Goal: Information Seeking & Learning: Check status

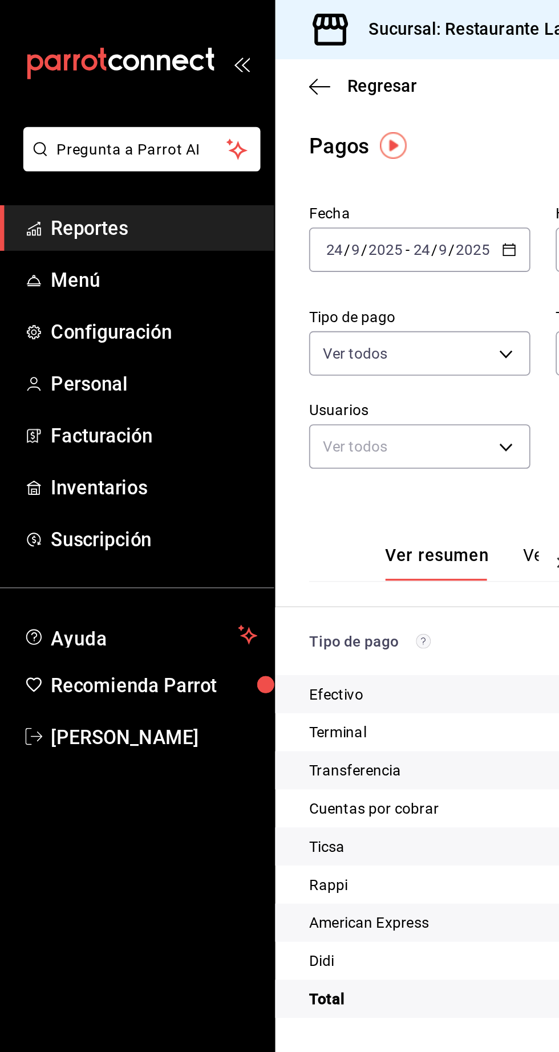
click at [101, 120] on span "Reportes" at bounding box center [82, 122] width 111 height 15
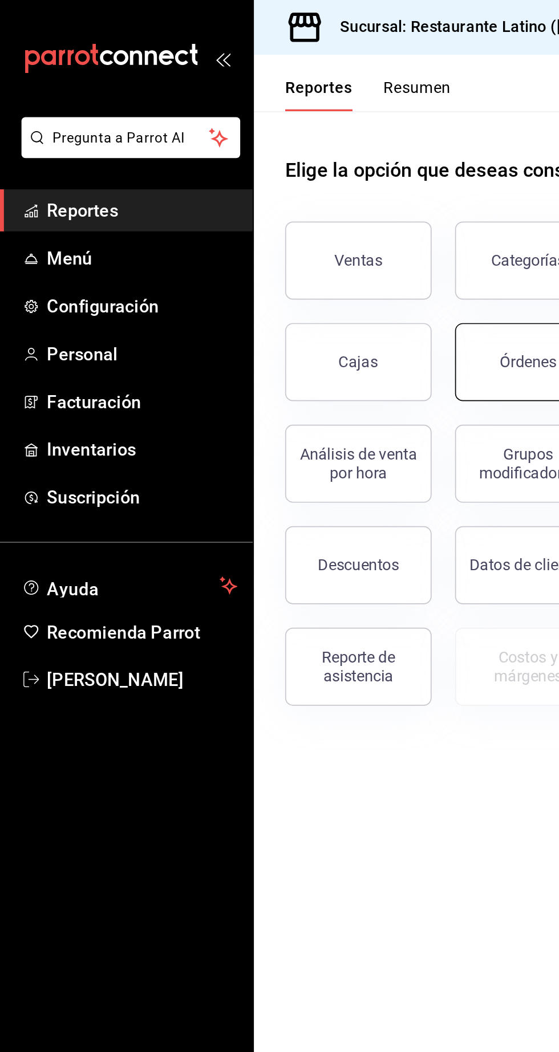
click at [285, 227] on button "Órdenes" at bounding box center [308, 212] width 85 height 46
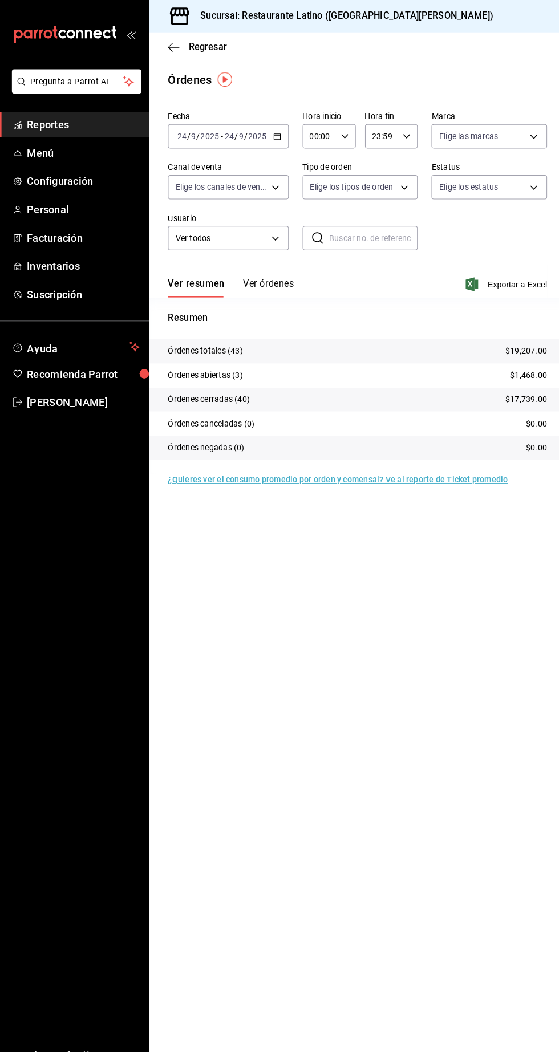
click at [52, 128] on span "Reportes" at bounding box center [82, 122] width 111 height 15
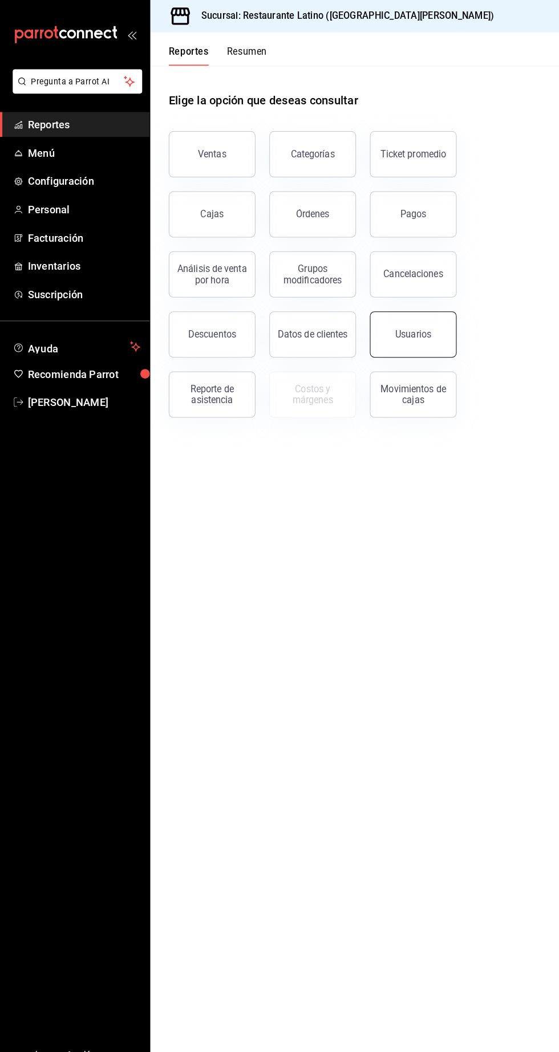
click at [412, 334] on div "Usuarios" at bounding box center [407, 329] width 35 height 11
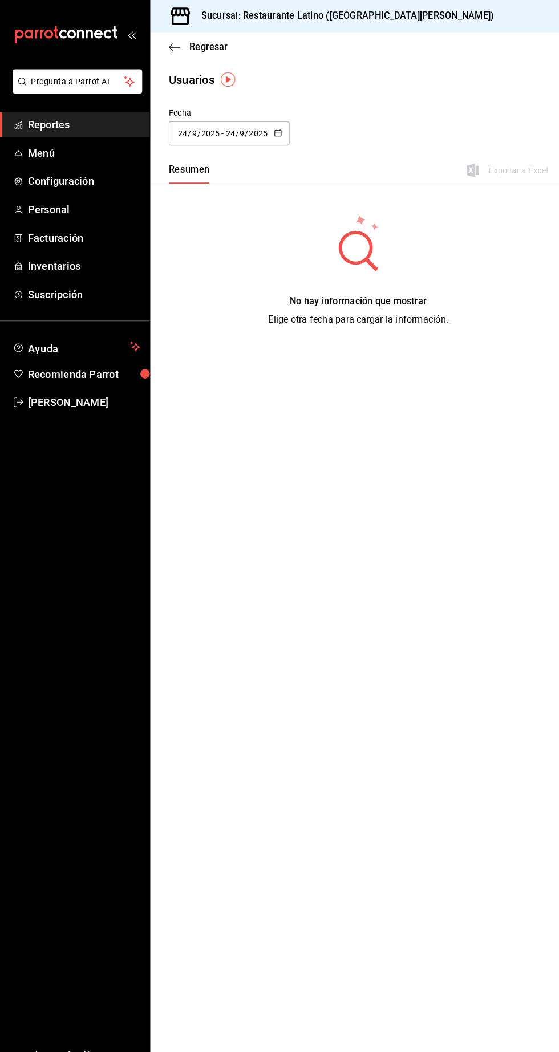
click at [238, 132] on input "9" at bounding box center [239, 131] width 6 height 9
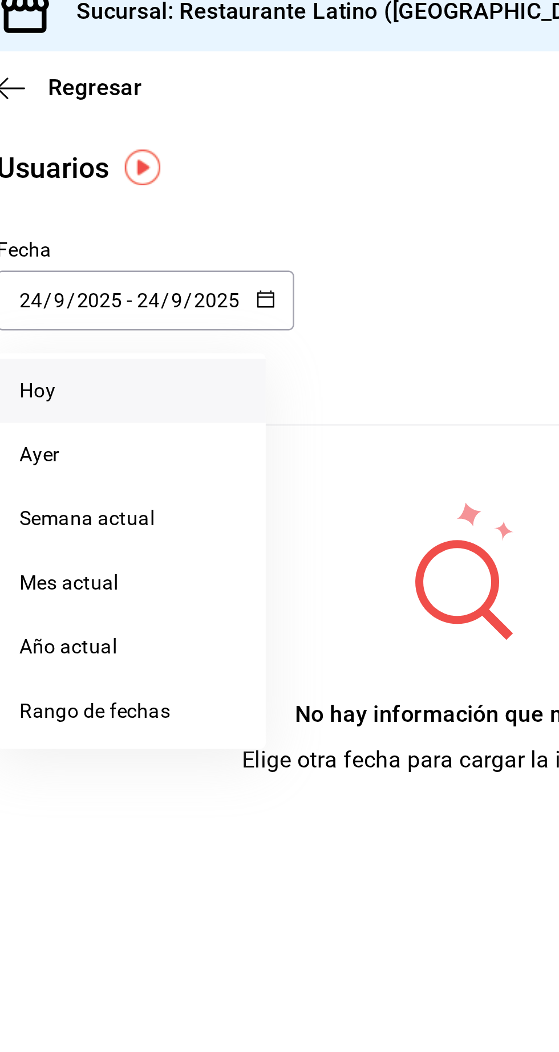
click at [197, 164] on li "Hoy" at bounding box center [220, 168] width 108 height 26
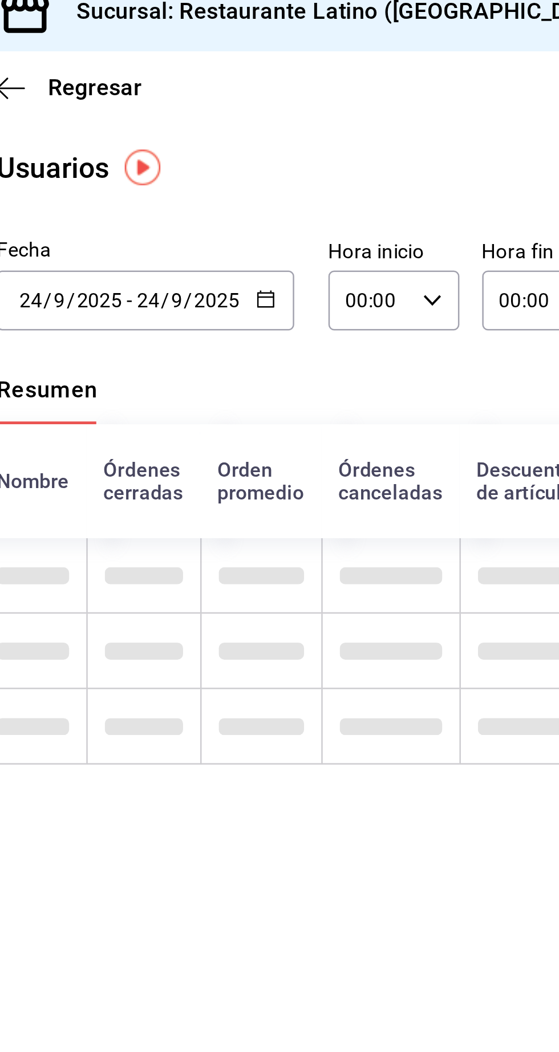
click at [172, 311] on td at bounding box center [175, 302] width 54 height 30
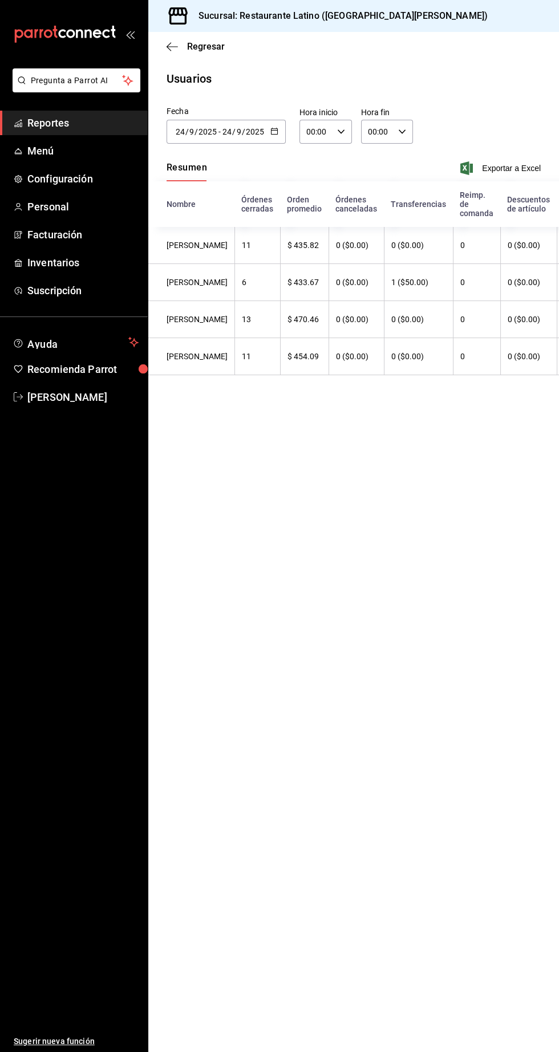
scroll to position [0, 205]
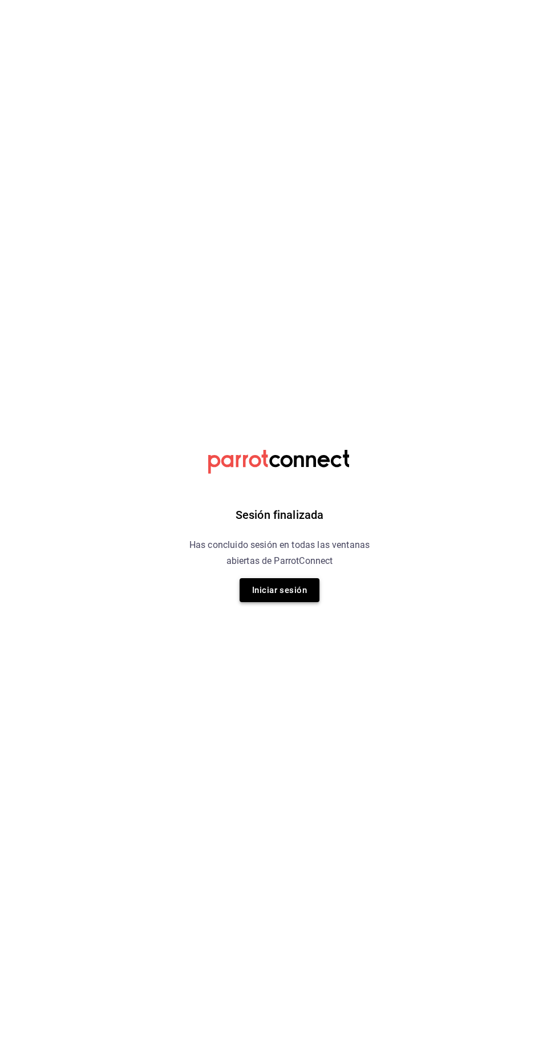
click at [291, 589] on button "Iniciar sesión" at bounding box center [279, 590] width 80 height 24
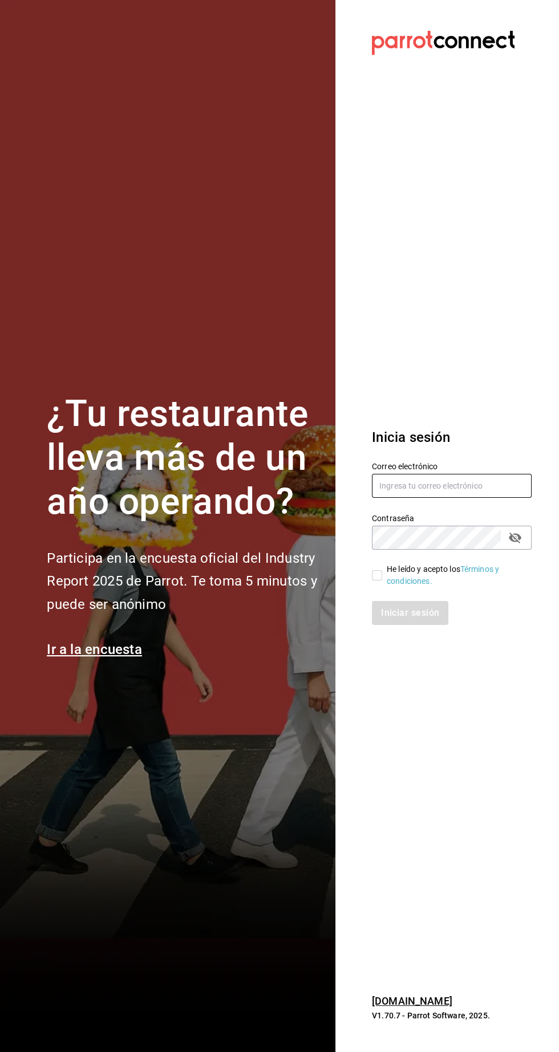
click at [416, 498] on input "text" at bounding box center [452, 486] width 160 height 24
type input "johna2029@hotmail.com"
click at [376, 580] on input "He leído y acepto los Términos y condiciones." at bounding box center [377, 575] width 10 height 10
checkbox input "true"
click at [415, 625] on button "Iniciar sesión" at bounding box center [411, 613] width 78 height 24
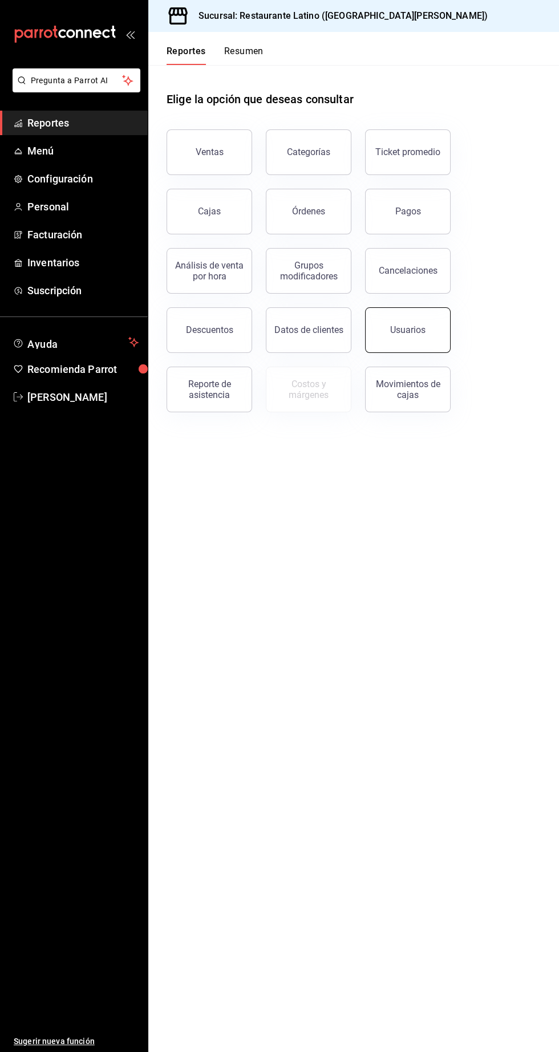
click at [396, 336] on button "Usuarios" at bounding box center [407, 330] width 85 height 46
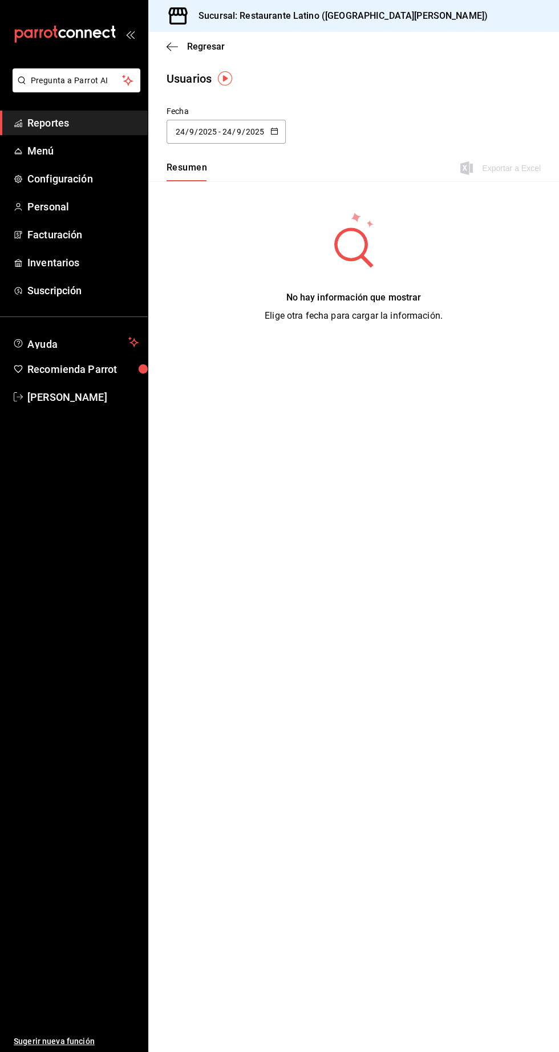
click at [180, 135] on input "24" at bounding box center [180, 131] width 10 height 9
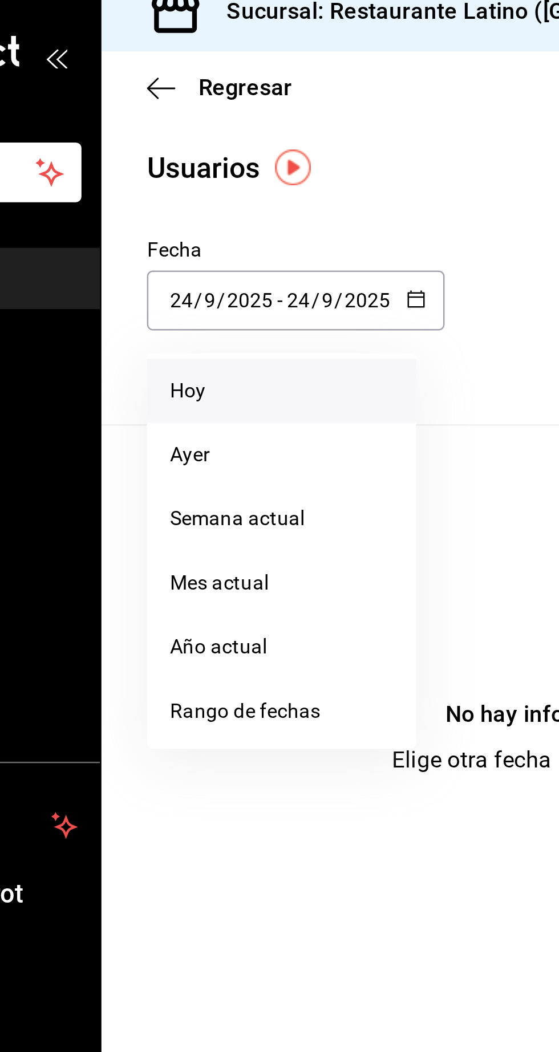
click at [182, 168] on li "Hoy" at bounding box center [220, 168] width 108 height 26
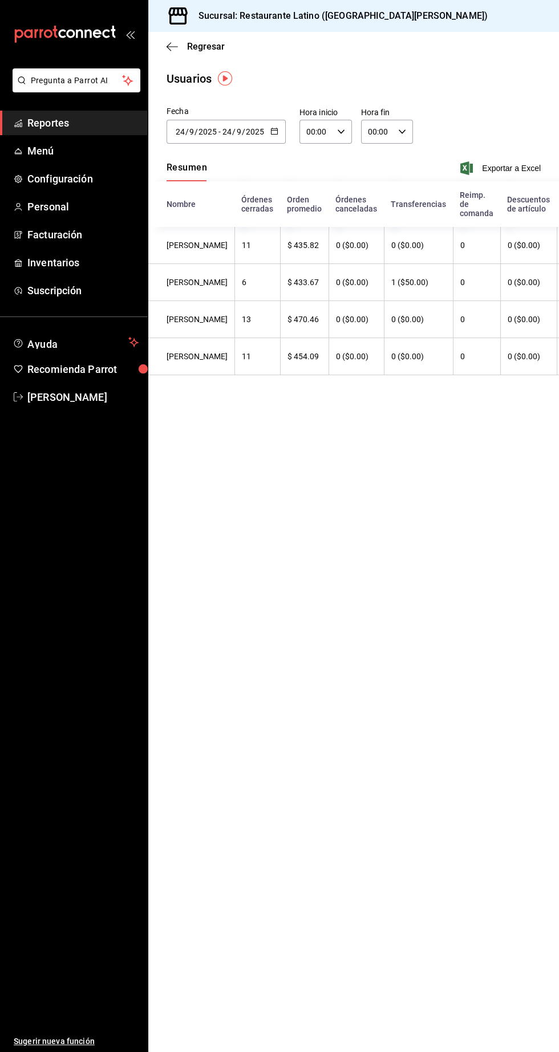
click at [72, 124] on span "Reportes" at bounding box center [82, 122] width 111 height 15
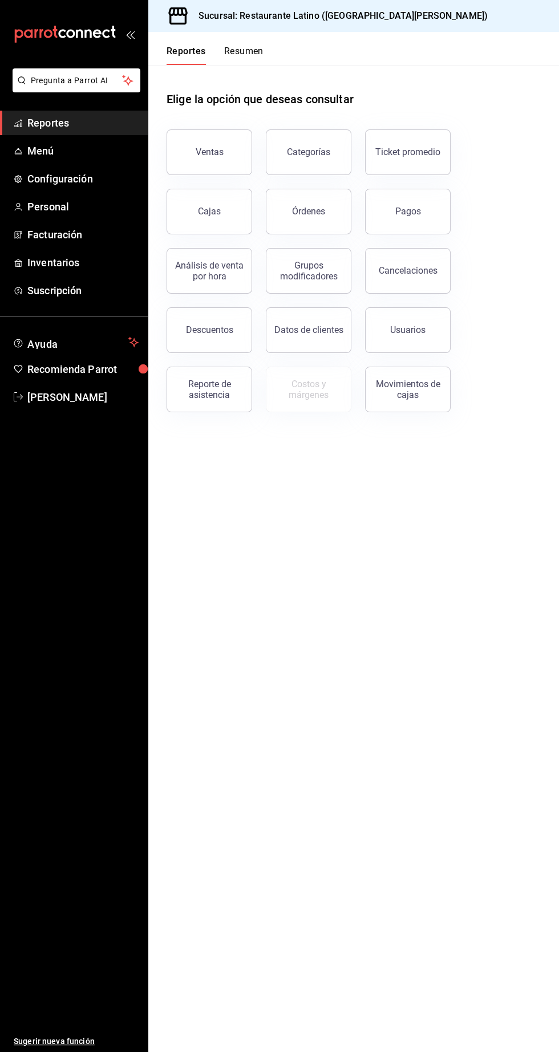
click at [401, 233] on div "Pagos" at bounding box center [400, 204] width 99 height 59
click at [396, 213] on div "Pagos" at bounding box center [408, 211] width 26 height 11
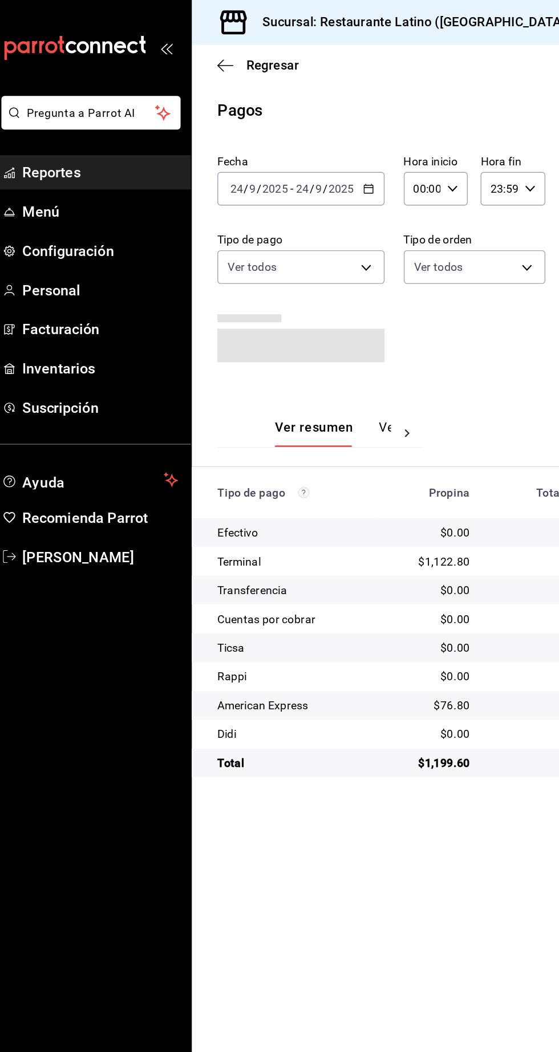
click at [51, 124] on span "Reportes" at bounding box center [82, 122] width 111 height 15
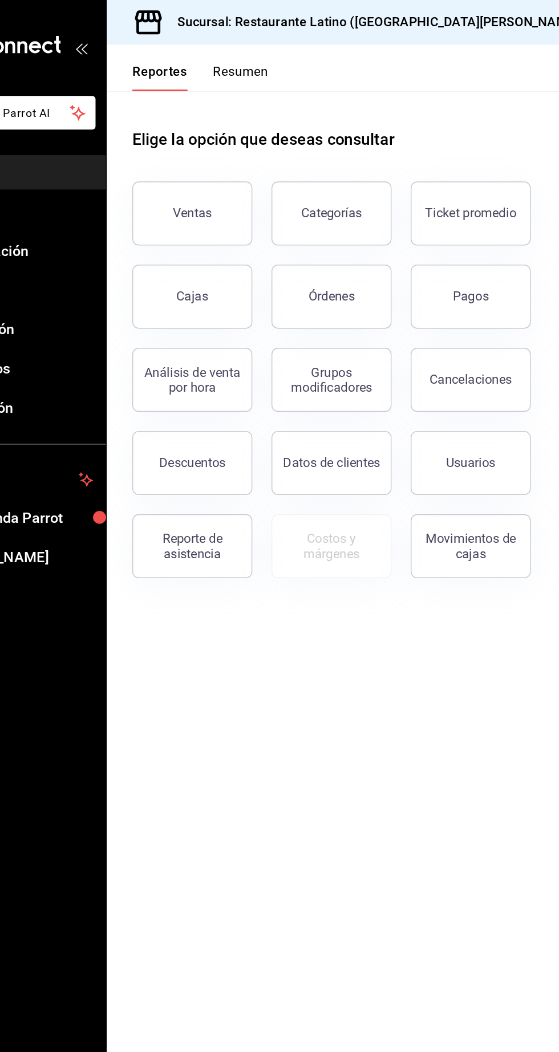
click at [225, 64] on button "Resumen" at bounding box center [243, 55] width 39 height 19
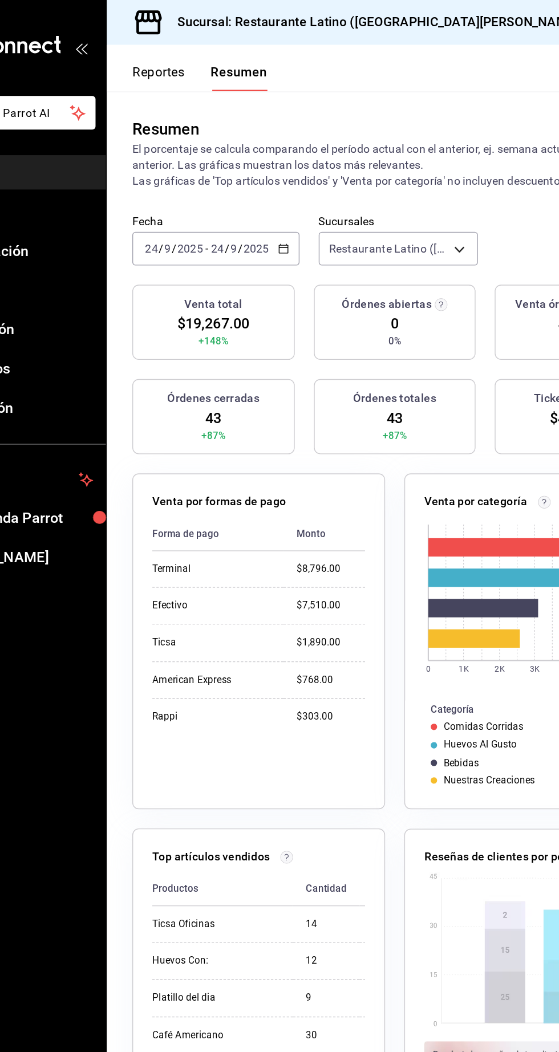
click at [177, 53] on button "Reportes" at bounding box center [185, 55] width 38 height 19
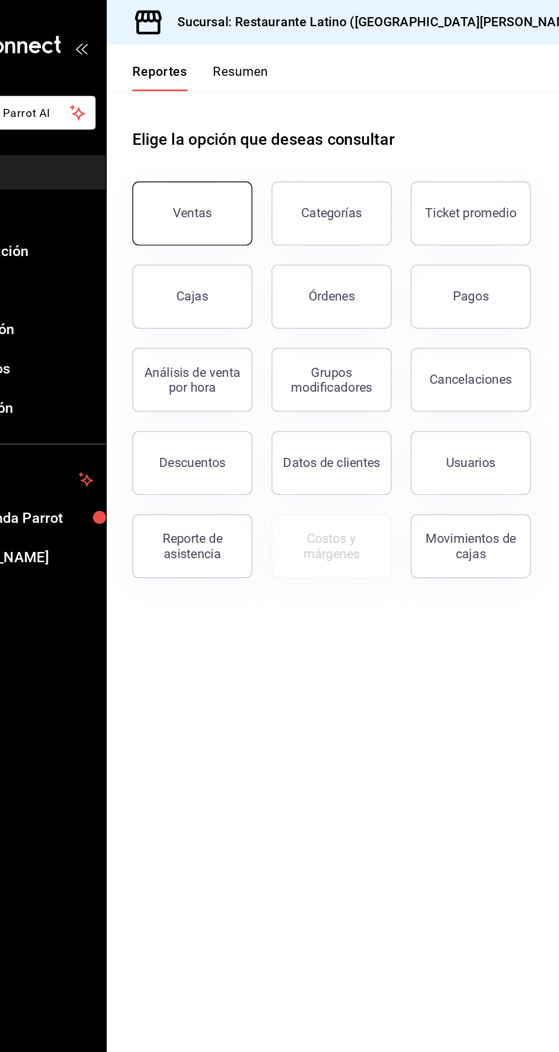
click at [192, 160] on button "Ventas" at bounding box center [208, 152] width 85 height 46
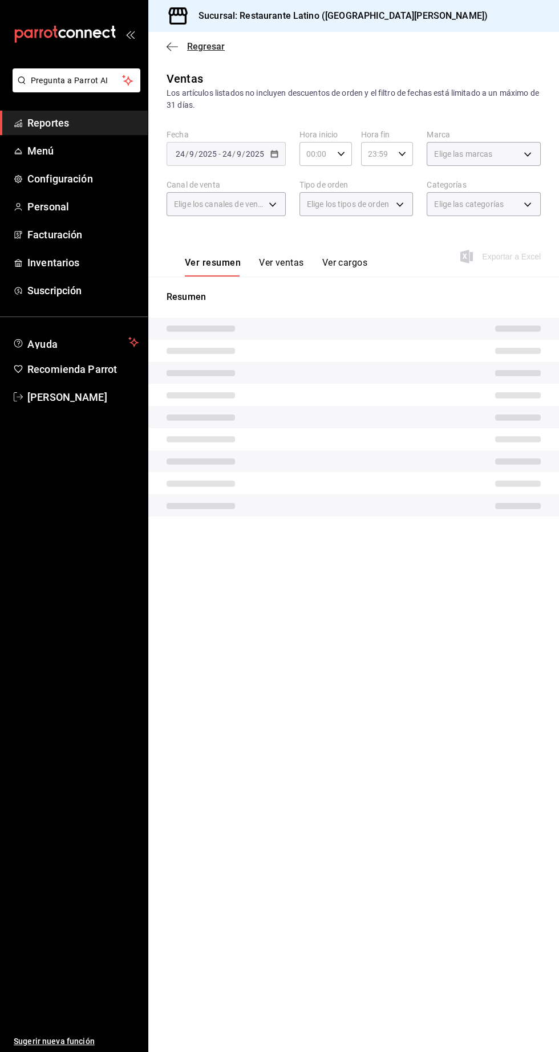
click at [197, 47] on span "Regresar" at bounding box center [206, 46] width 38 height 11
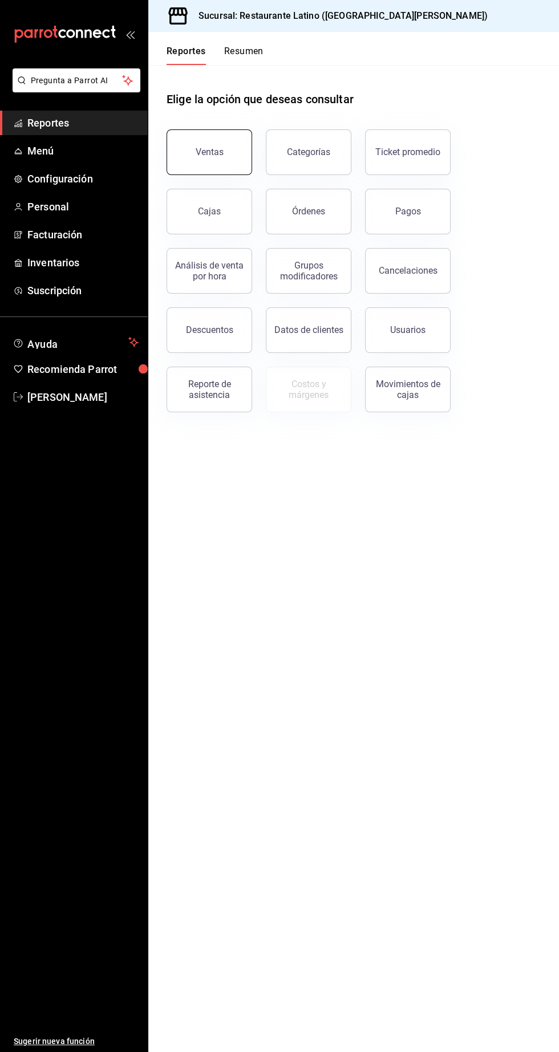
click at [212, 154] on div "Ventas" at bounding box center [209, 151] width 28 height 11
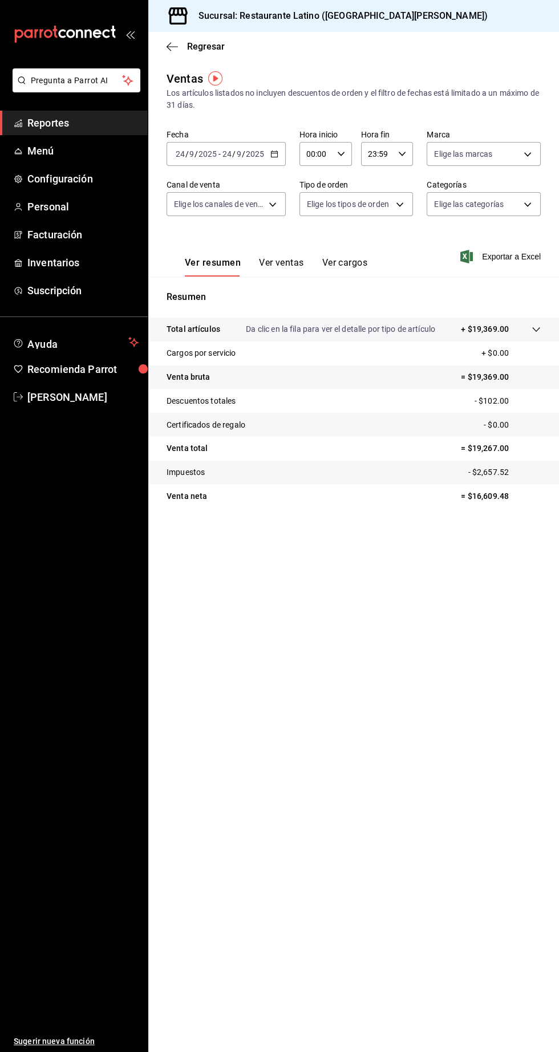
click at [283, 267] on button "Ver ventas" at bounding box center [281, 266] width 45 height 19
